Goal: Transaction & Acquisition: Purchase product/service

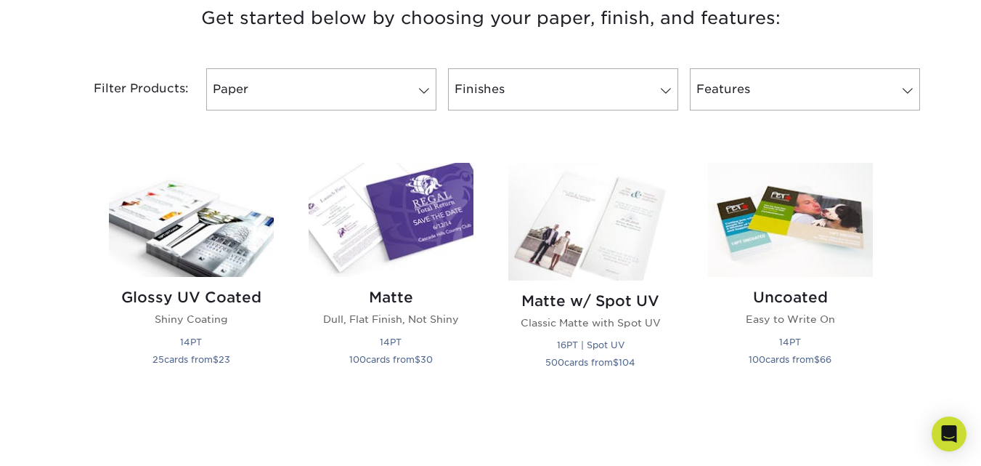
scroll to position [581, 0]
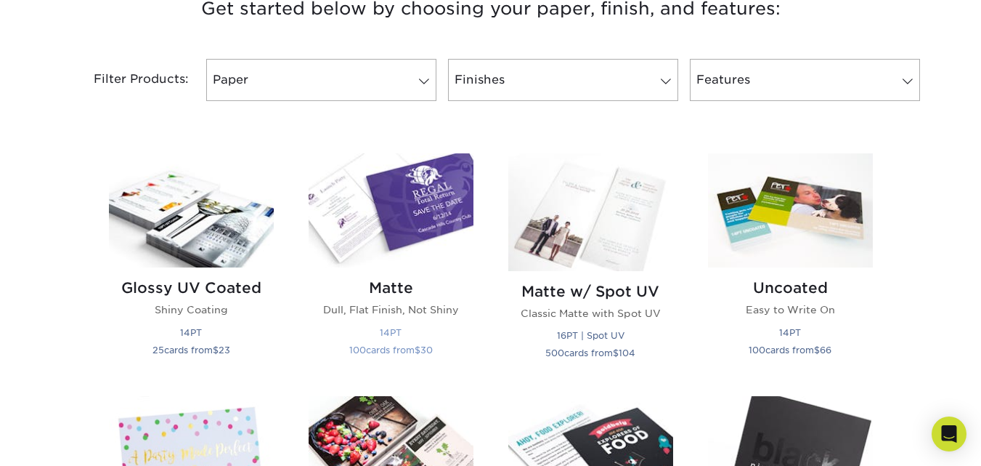
click at [388, 289] on h2 "Matte" at bounding box center [391, 287] width 165 height 17
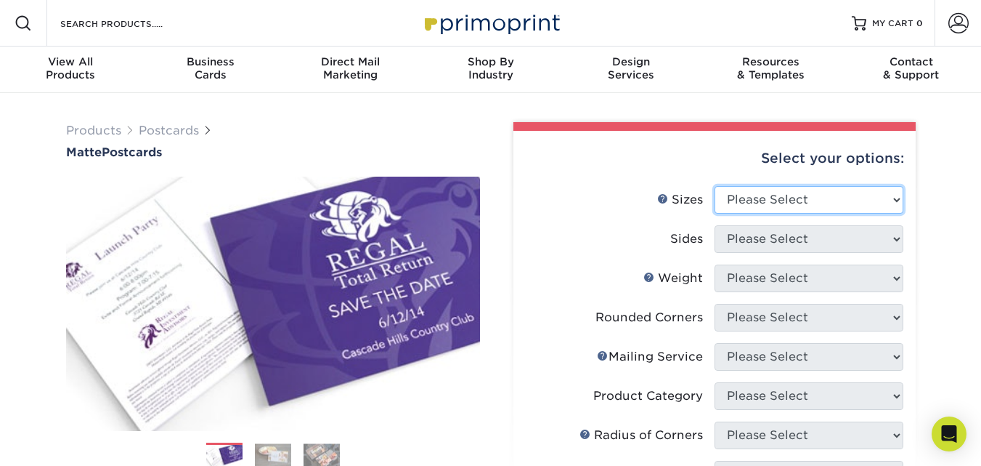
click at [895, 201] on select "Please Select 1.5" x 7" 2" x 4" 2" x 6" 2" x 7" 2" x 8" 2.12" x 5.5" 2.125" x 5…" at bounding box center [809, 200] width 189 height 28
select select "4.00x6.00"
click at [715, 186] on select "Please Select 1.5" x 7" 2" x 4" 2" x 6" 2" x 7" 2" x 8" 2.12" x 5.5" 2.125" x 5…" at bounding box center [809, 200] width 189 height 28
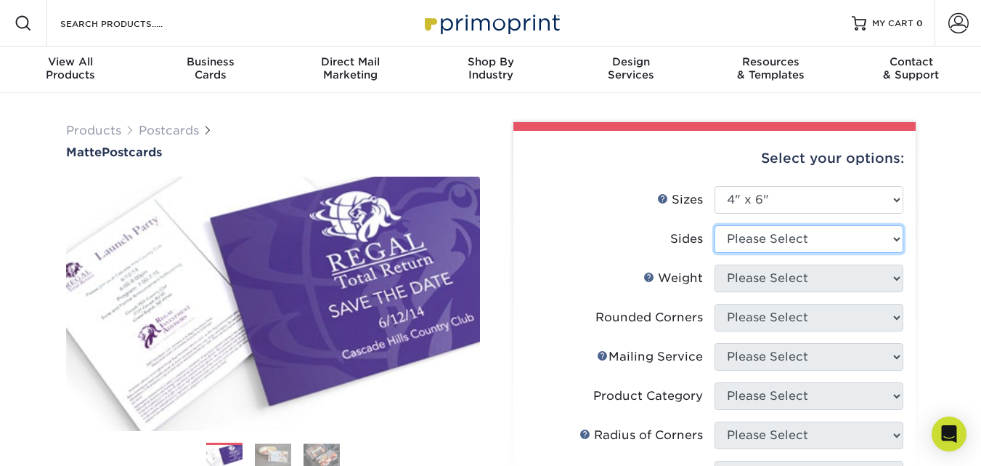
click at [898, 236] on select "Please Select Print Both Sides Print Front Only" at bounding box center [809, 239] width 189 height 28
select select "13abbda7-1d64-4f25-8bb2-c179b224825d"
click at [715, 225] on select "Please Select Print Both Sides Print Front Only" at bounding box center [809, 239] width 189 height 28
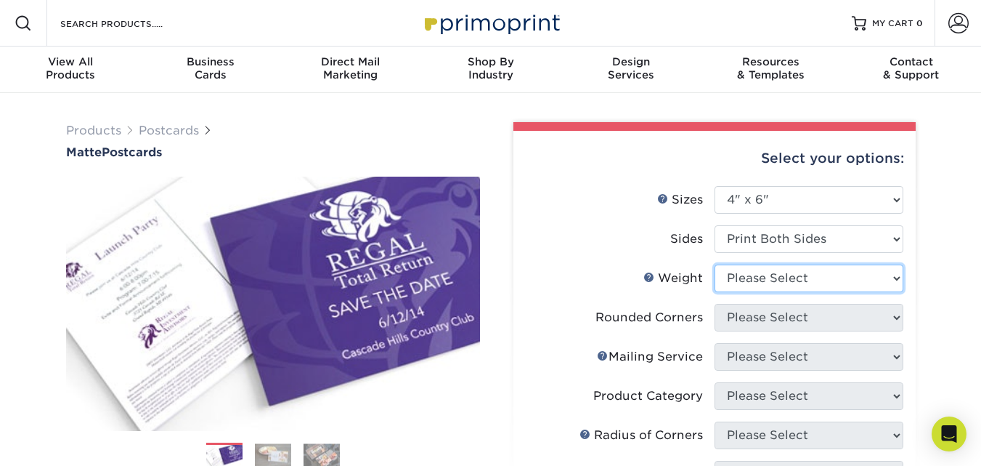
click at [847, 282] on select "Please Select 16PT 14PT" at bounding box center [809, 278] width 189 height 28
select select "14PT"
click at [715, 264] on select "Please Select 16PT 14PT" at bounding box center [809, 278] width 189 height 28
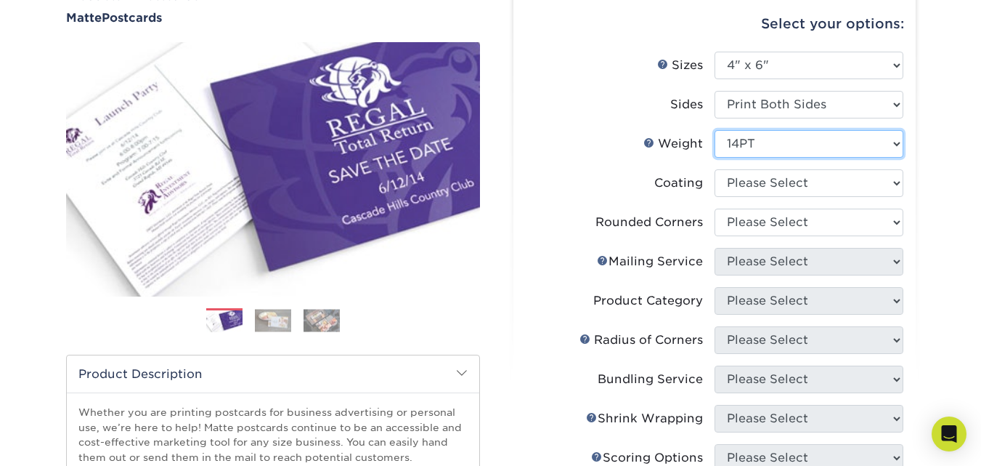
scroll to position [145, 0]
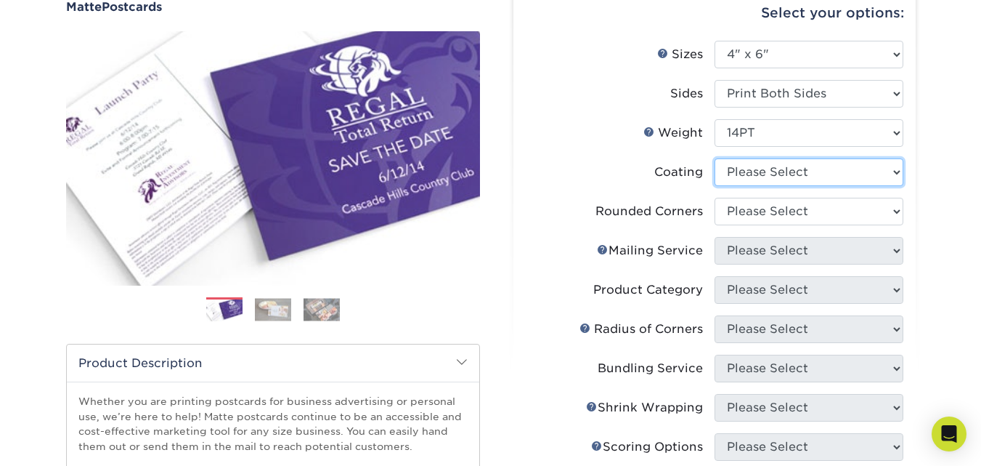
click at [898, 175] on select at bounding box center [809, 172] width 189 height 28
select select "121bb7b5-3b4d-429f-bd8d-bbf80e953313"
click at [715, 158] on select at bounding box center [809, 172] width 189 height 28
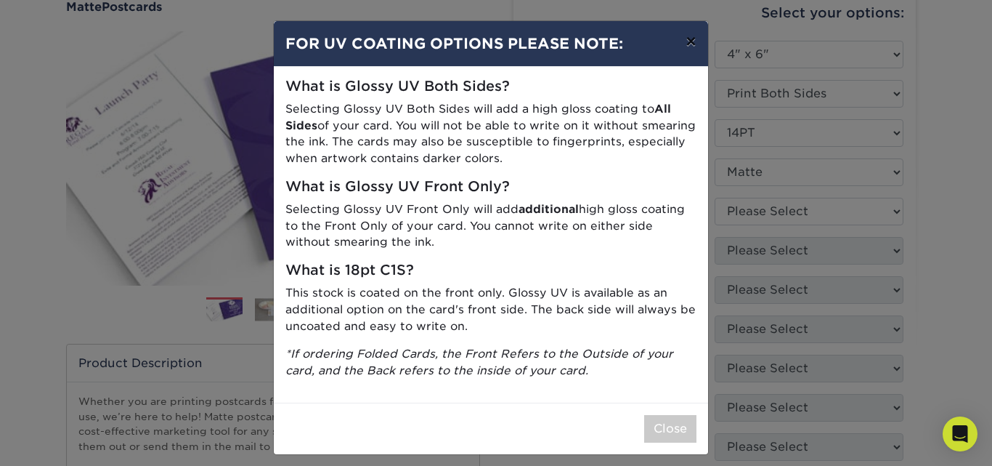
click at [687, 39] on button "×" at bounding box center [690, 41] width 33 height 41
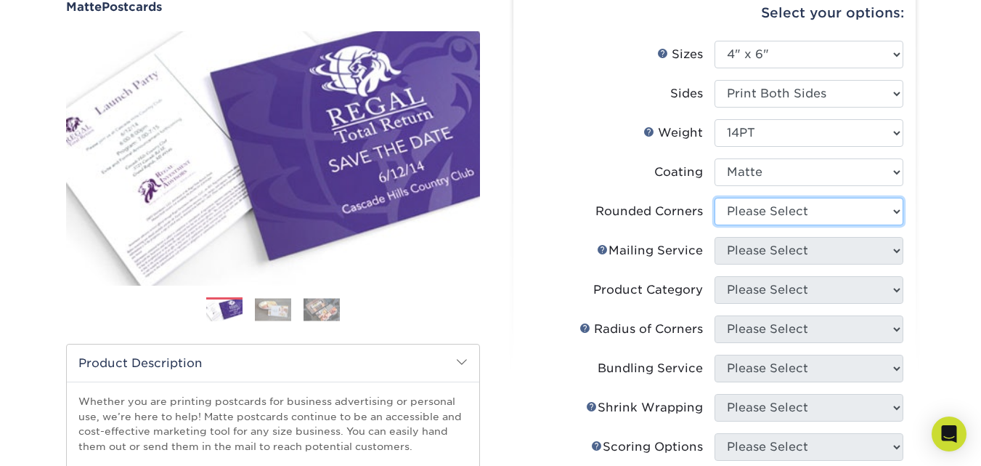
click at [896, 214] on select "Please Select Yes - Round 4 Corners No" at bounding box center [809, 212] width 189 height 28
select select "0"
click at [715, 198] on select "Please Select Yes - Round 4 Corners No" at bounding box center [809, 212] width 189 height 28
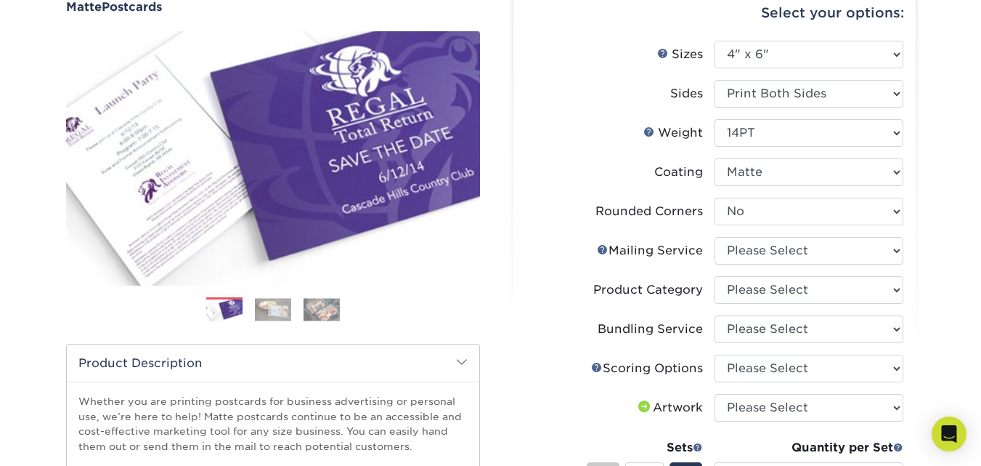
click at [903, 249] on ul "Sizes Help Sizes Please Select 1.5" x 7" 2" x 4" 2" x 6" 2" x 7" 2" x 8" 2.12" …" at bounding box center [714, 339] width 379 height 596
click at [897, 252] on select "Please Select No Direct Mailing Service No, I will mail/stamp/imprint Direct Ma…" at bounding box center [809, 251] width 189 height 28
select select "3e5e9bdd-d78a-4c28-a41d-fe1407925ca6"
click at [715, 237] on select "Please Select No Direct Mailing Service No, I will mail/stamp/imprint Direct Ma…" at bounding box center [809, 251] width 189 height 28
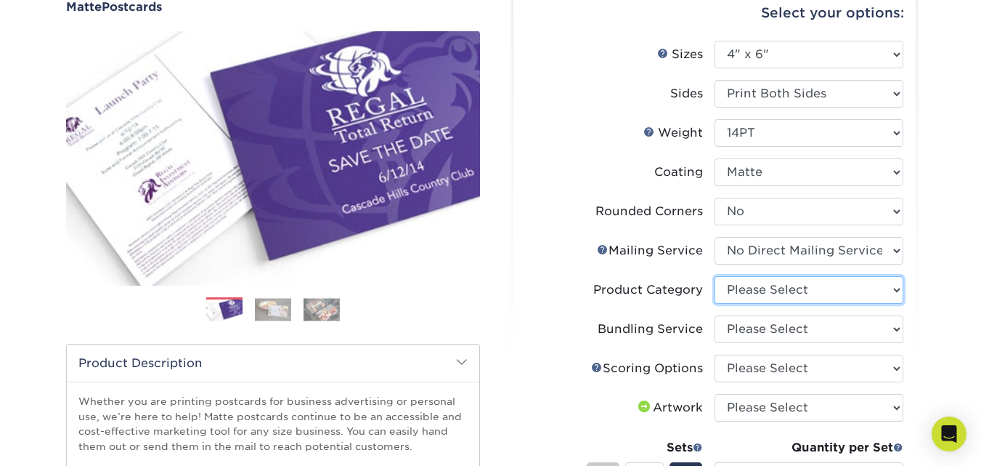
click at [894, 291] on select "Please Select Postcards" at bounding box center [809, 290] width 189 height 28
select select "9b7272e0-d6c8-4c3c-8e97-d3a1bcdab858"
click at [715, 276] on select "Please Select Postcards" at bounding box center [809, 290] width 189 height 28
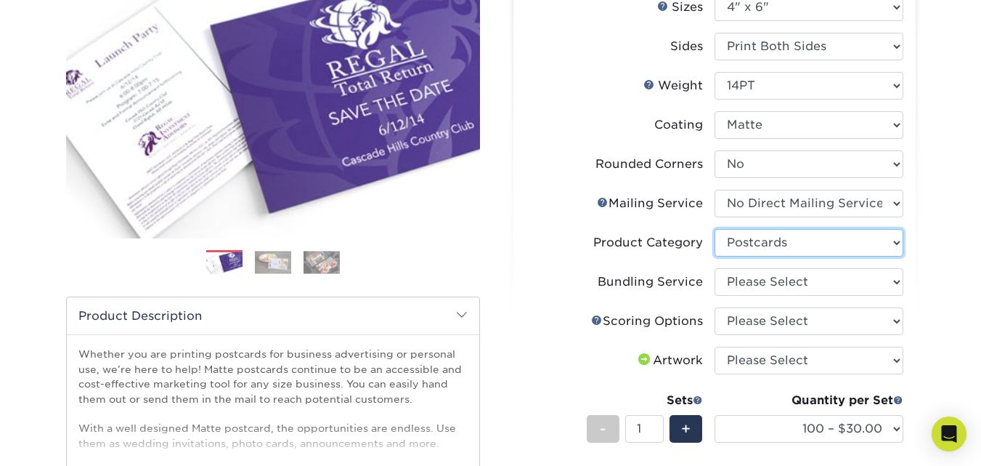
scroll to position [218, 0]
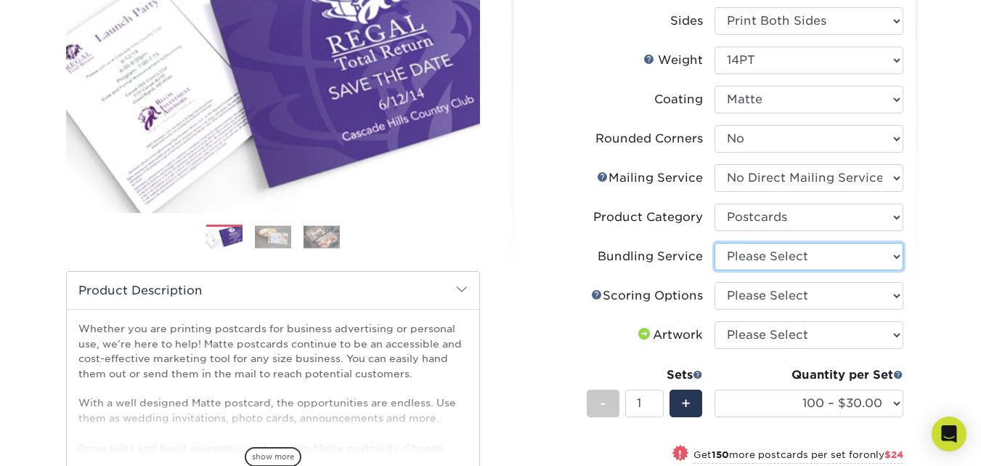
click at [896, 258] on select "Please Select No Bundling Services Yes, Bundles of 50 (+2 Days) Yes, Bundles of…" at bounding box center [809, 257] width 189 height 28
select select "58689abb-25c0-461c-a4c3-a80b627d6649"
click at [715, 243] on select "Please Select No Bundling Services Yes, Bundles of 50 (+2 Days) Yes, Bundles of…" at bounding box center [809, 257] width 189 height 28
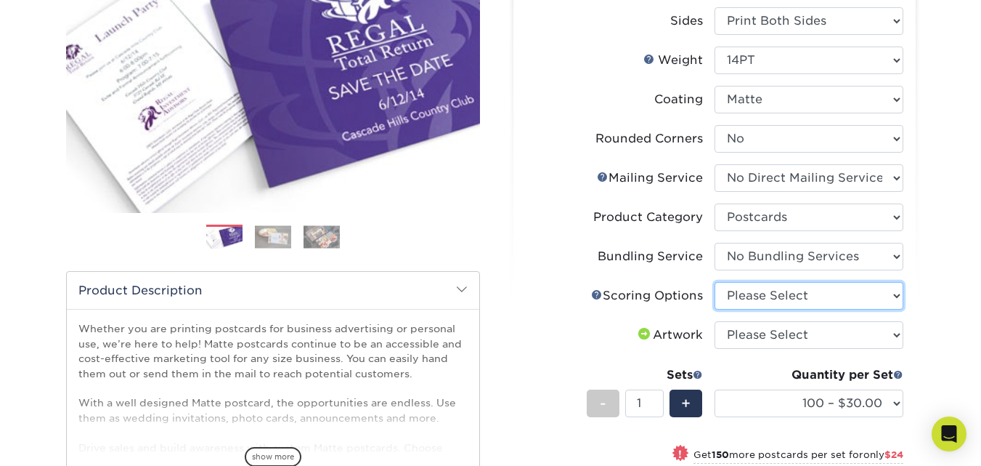
click at [893, 294] on select "Please Select No Scoring One Score" at bounding box center [809, 296] width 189 height 28
select select "16ebe401-5398-422d-8cb0-f3adbb82deb5"
click at [715, 282] on select "Please Select No Scoring One Score" at bounding box center [809, 296] width 189 height 28
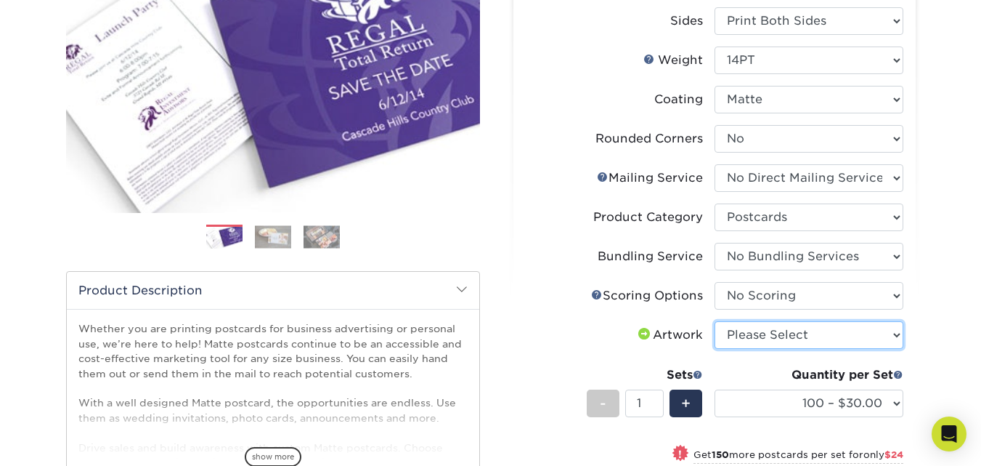
click at [896, 335] on select "Please Select I will upload files I need a design - $150" at bounding box center [809, 335] width 189 height 28
select select "upload"
click at [715, 321] on select "Please Select I will upload files I need a design - $150" at bounding box center [809, 335] width 189 height 28
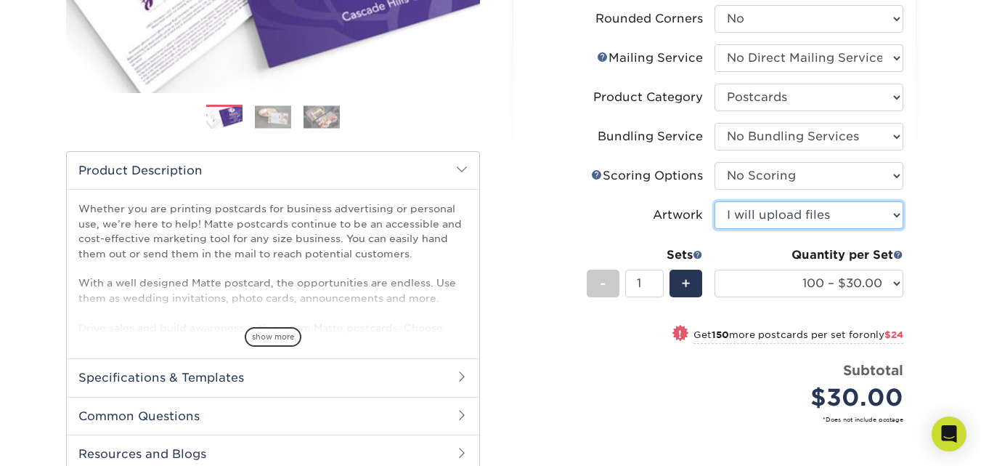
scroll to position [363, 0]
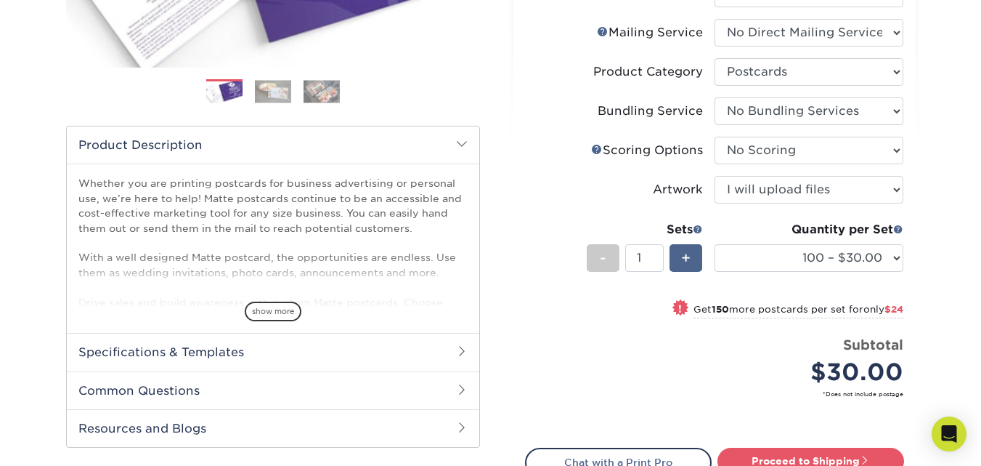
click at [684, 257] on span "+" at bounding box center [685, 258] width 9 height 22
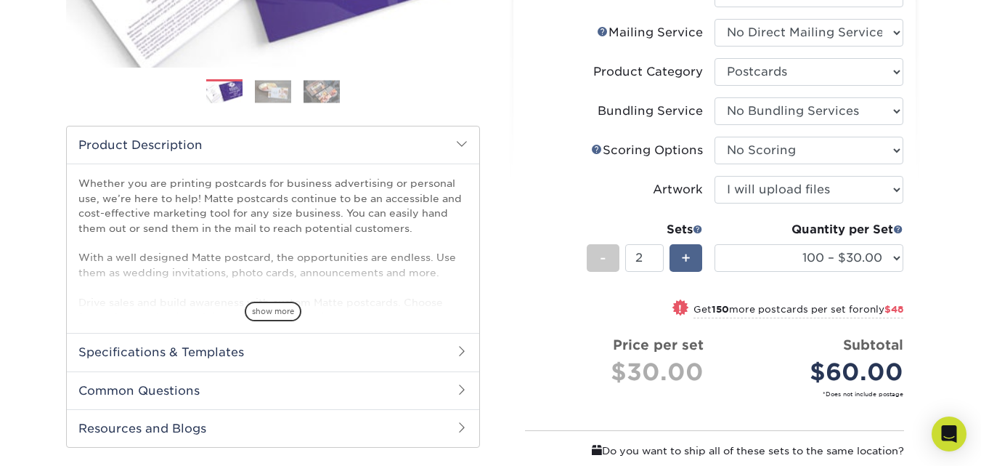
click at [684, 257] on span "+" at bounding box center [685, 258] width 9 height 22
type input "5"
